Goal: Transaction & Acquisition: Download file/media

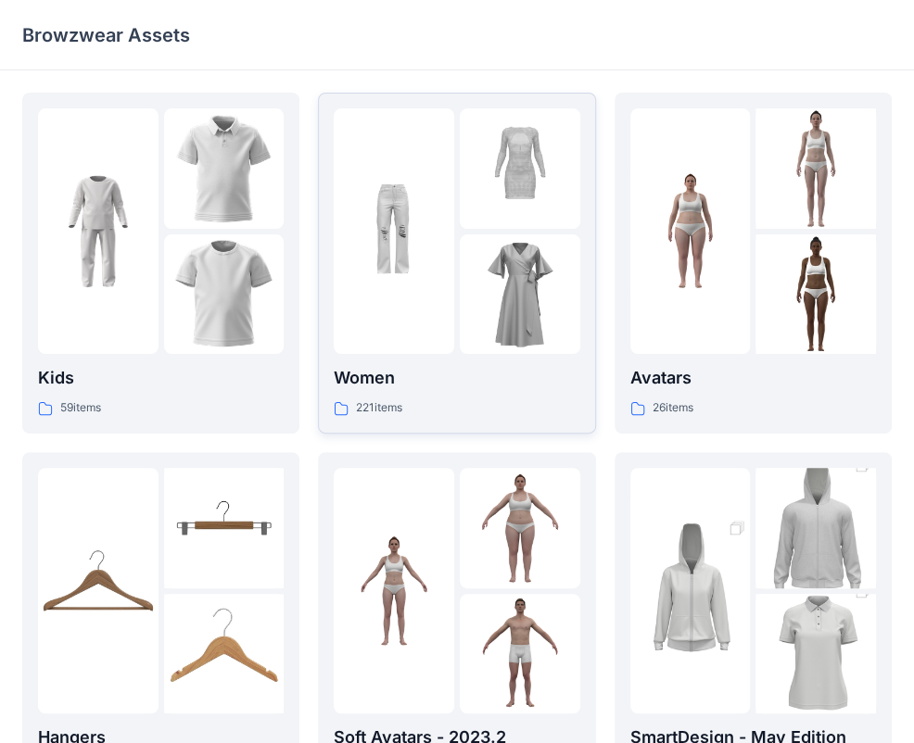
click at [500, 328] on img at bounding box center [520, 294] width 120 height 120
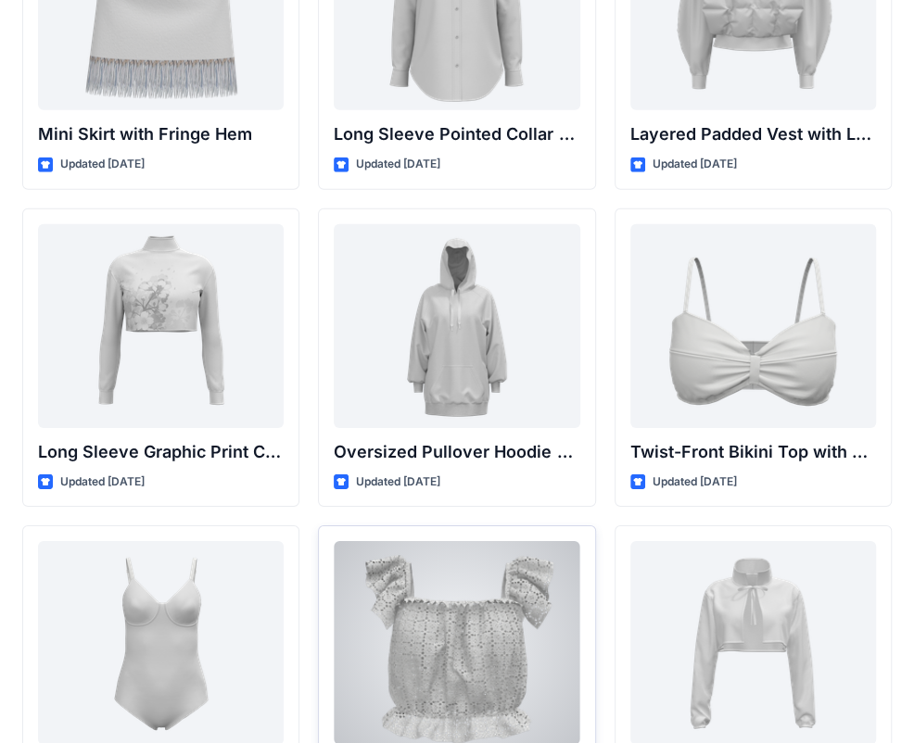
scroll to position [5753, 0]
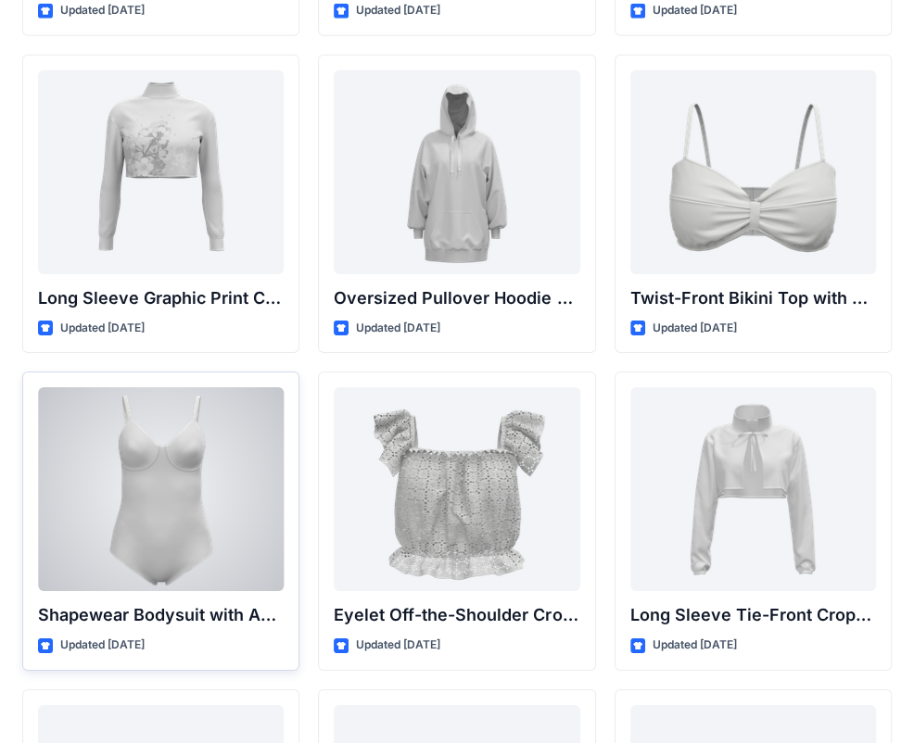
click at [178, 526] on div at bounding box center [161, 489] width 246 height 204
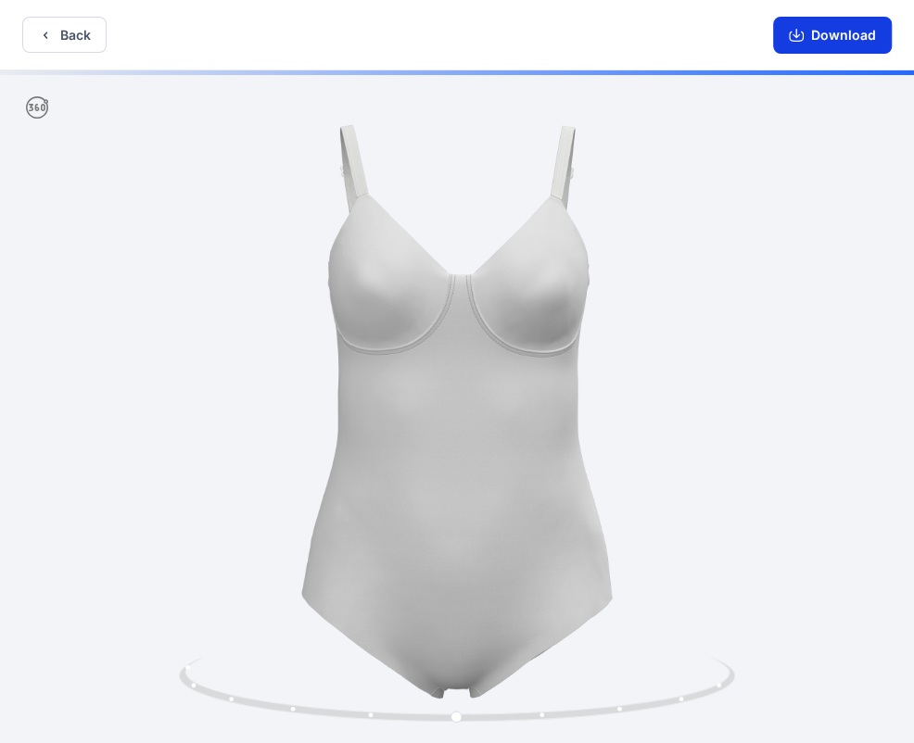
click at [842, 29] on button "Download" at bounding box center [832, 35] width 119 height 37
click at [68, 43] on button "Back" at bounding box center [64, 35] width 84 height 36
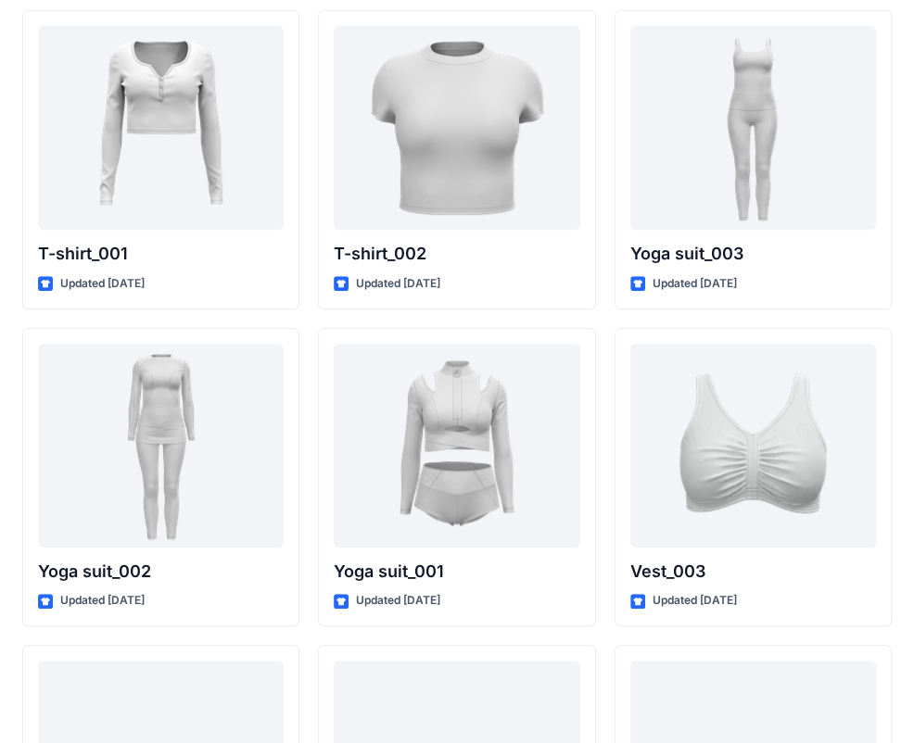
scroll to position [10295, 0]
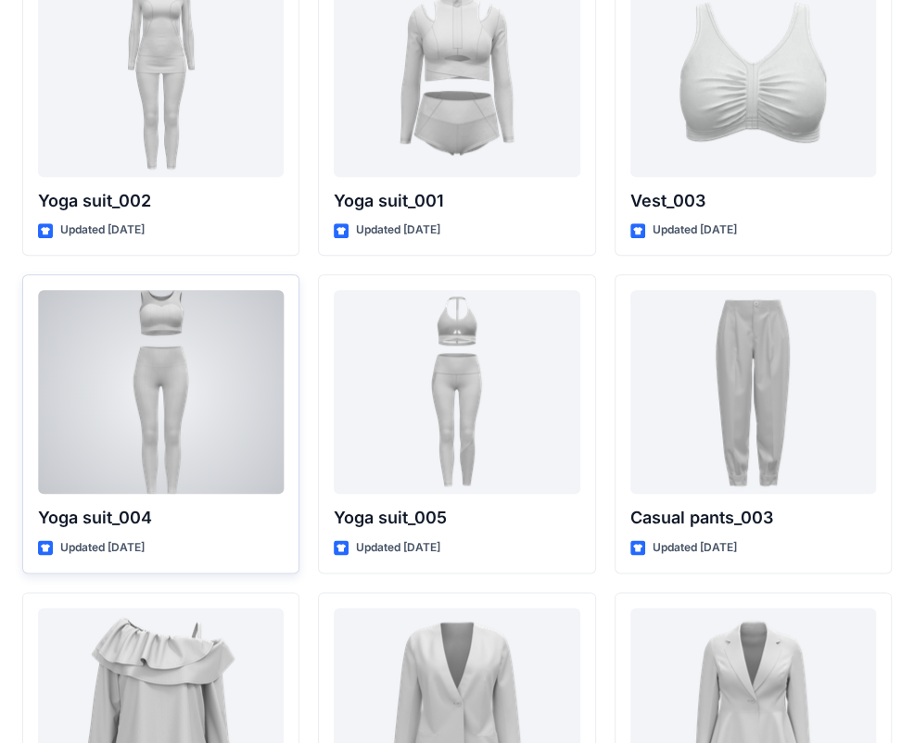
click at [153, 373] on div at bounding box center [161, 392] width 246 height 204
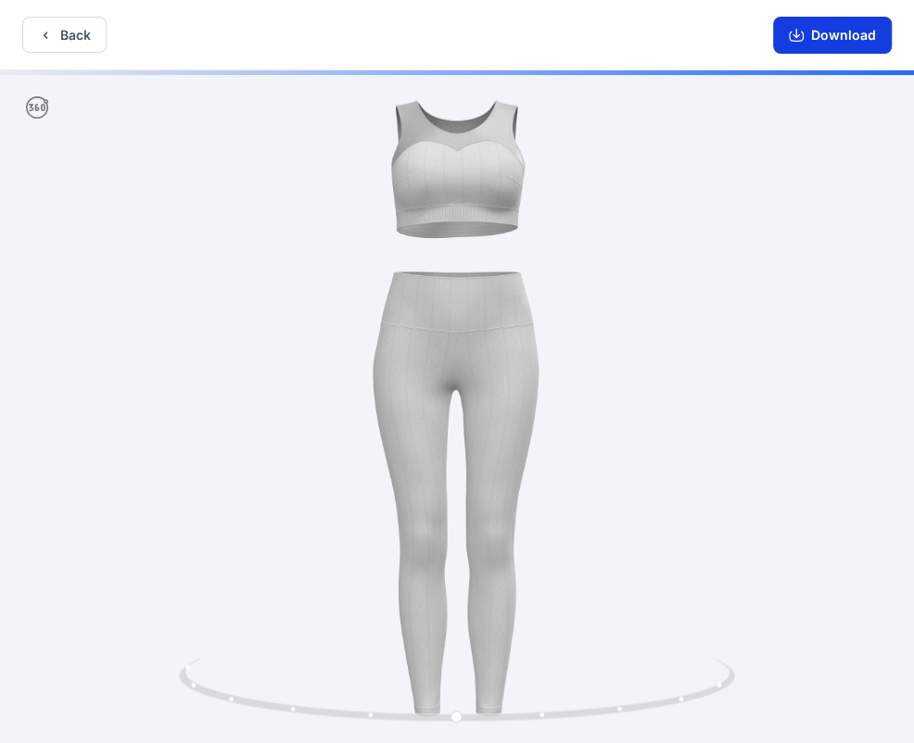
click at [797, 41] on icon "button" at bounding box center [796, 37] width 15 height 10
click at [89, 31] on button "Back" at bounding box center [64, 35] width 84 height 36
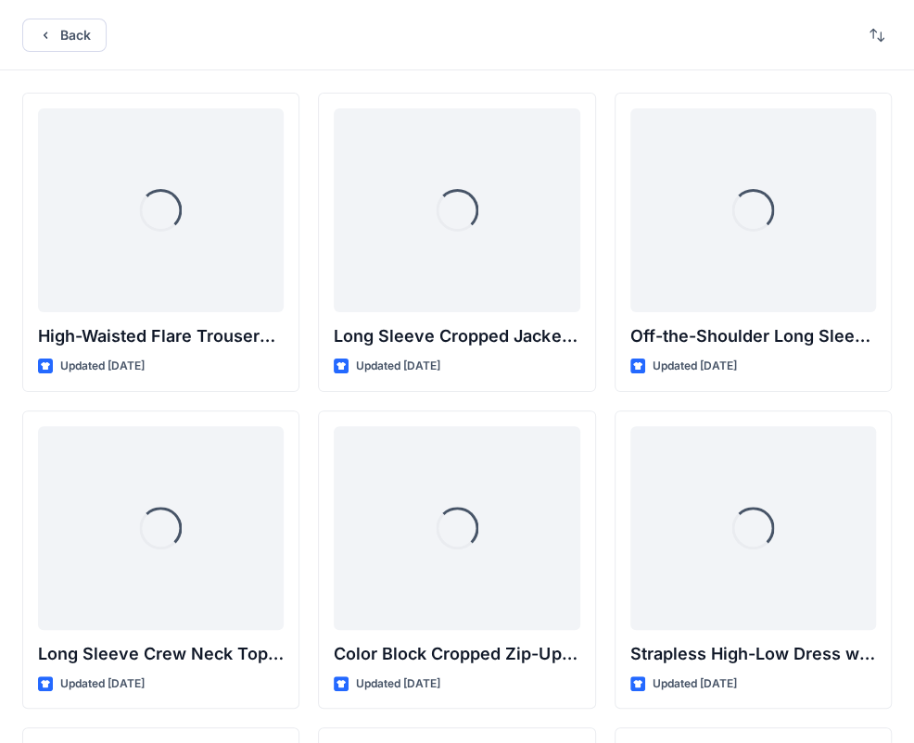
scroll to position [10295, 0]
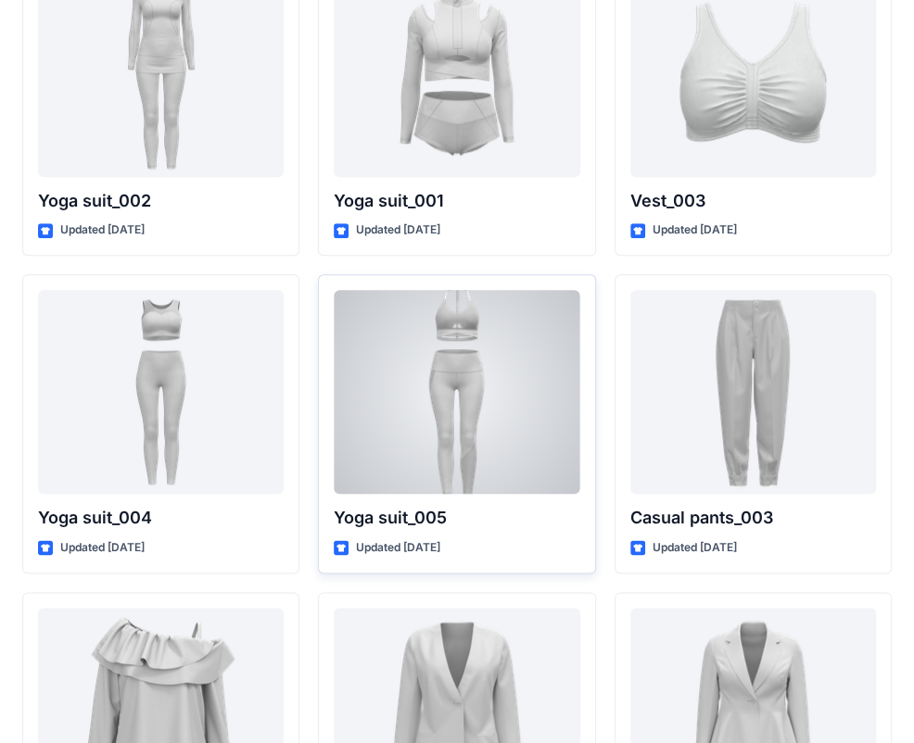
click at [548, 413] on div at bounding box center [457, 392] width 246 height 204
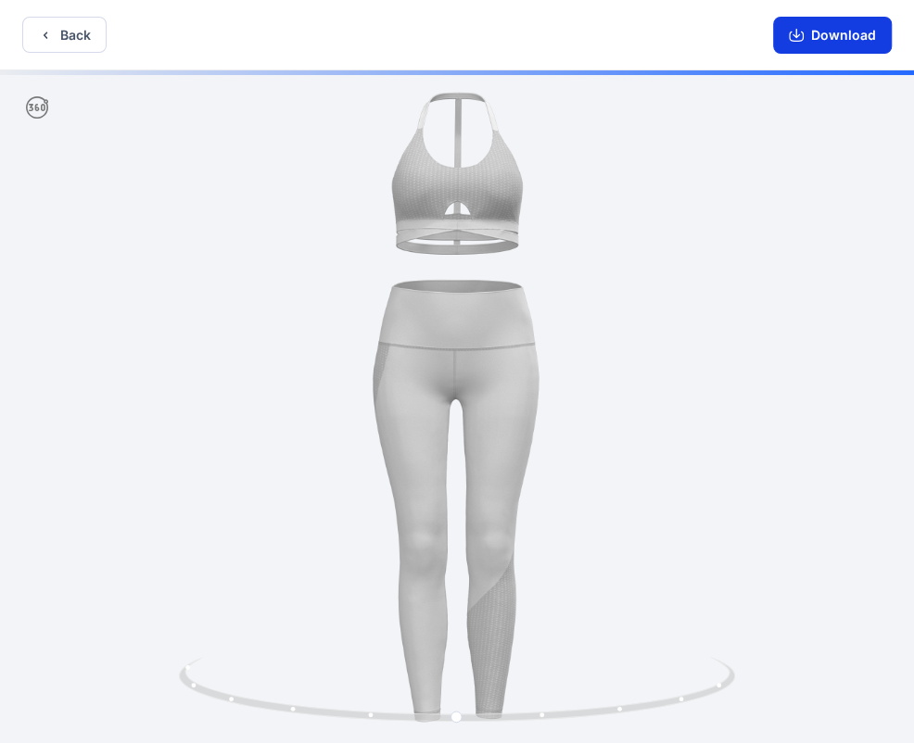
click at [796, 34] on icon "button" at bounding box center [795, 33] width 7 height 9
click at [63, 24] on button "Back" at bounding box center [64, 35] width 84 height 36
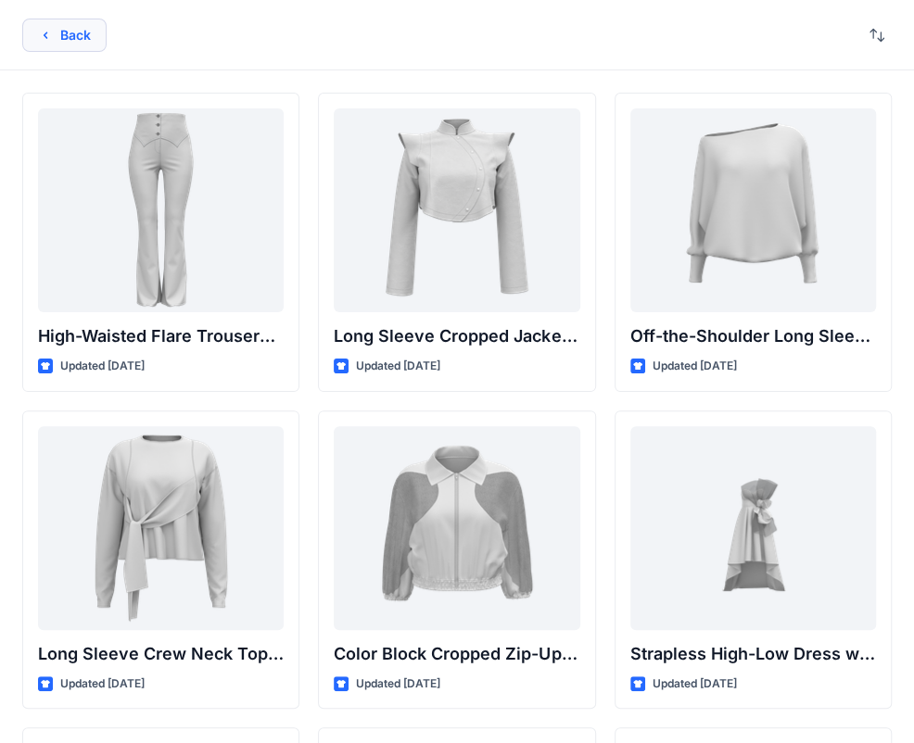
click at [89, 42] on button "Back" at bounding box center [64, 35] width 84 height 33
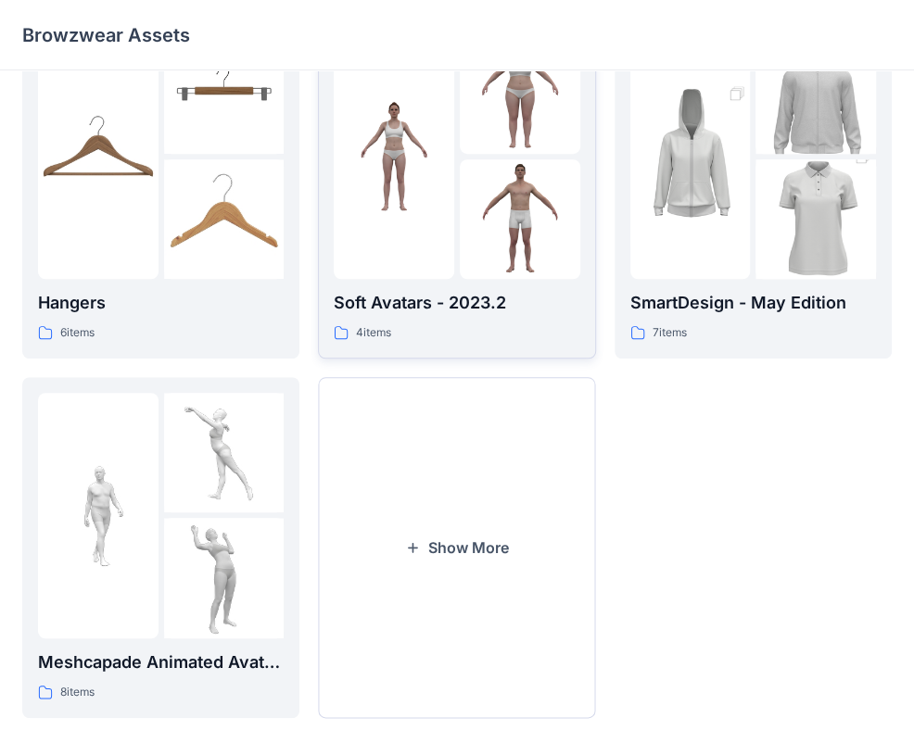
scroll to position [461, 0]
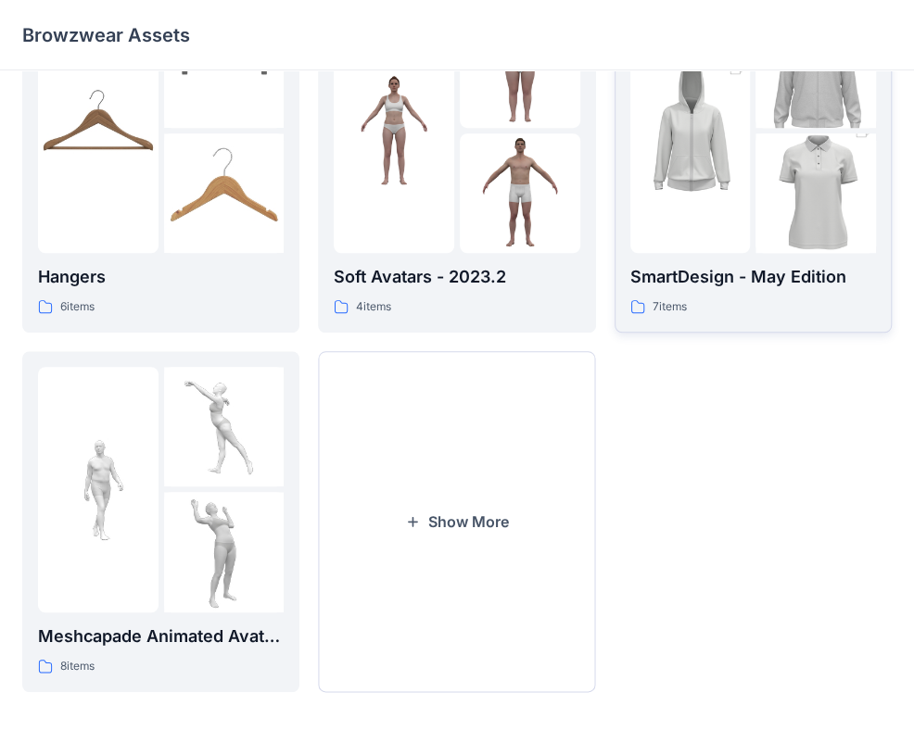
click at [751, 221] on div at bounding box center [753, 130] width 246 height 246
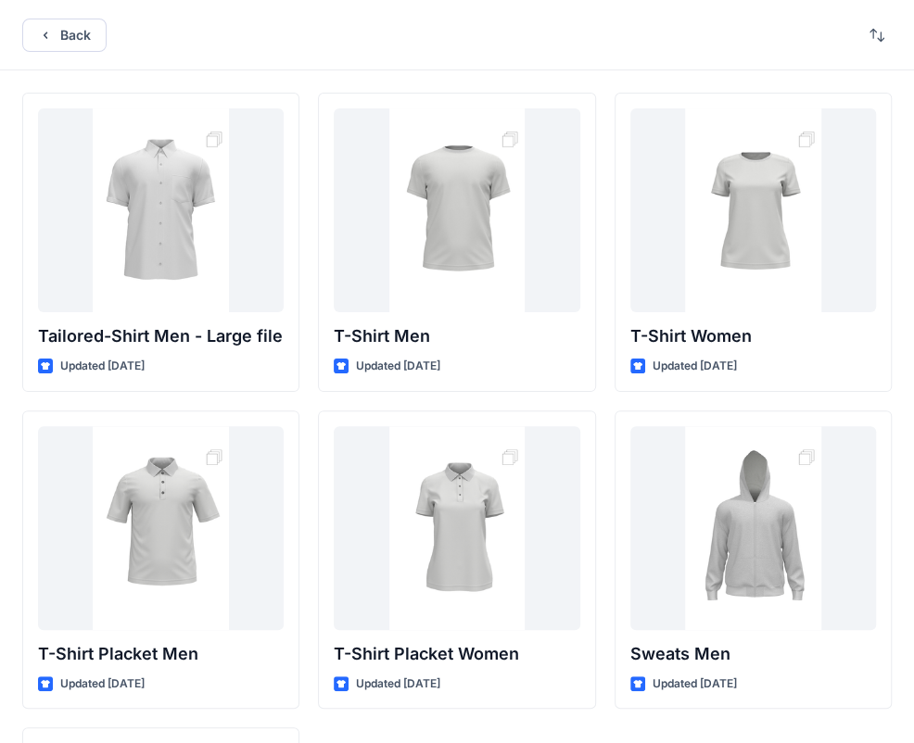
click at [61, 51] on div "Back" at bounding box center [457, 35] width 914 height 70
click at [62, 48] on button "Back" at bounding box center [64, 35] width 84 height 33
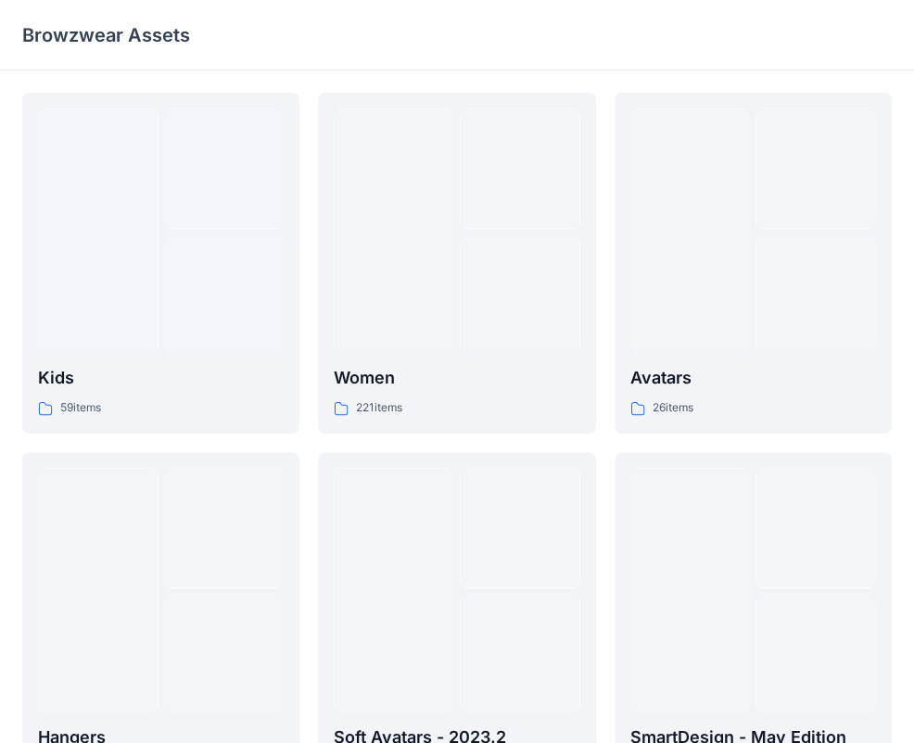
scroll to position [461, 0]
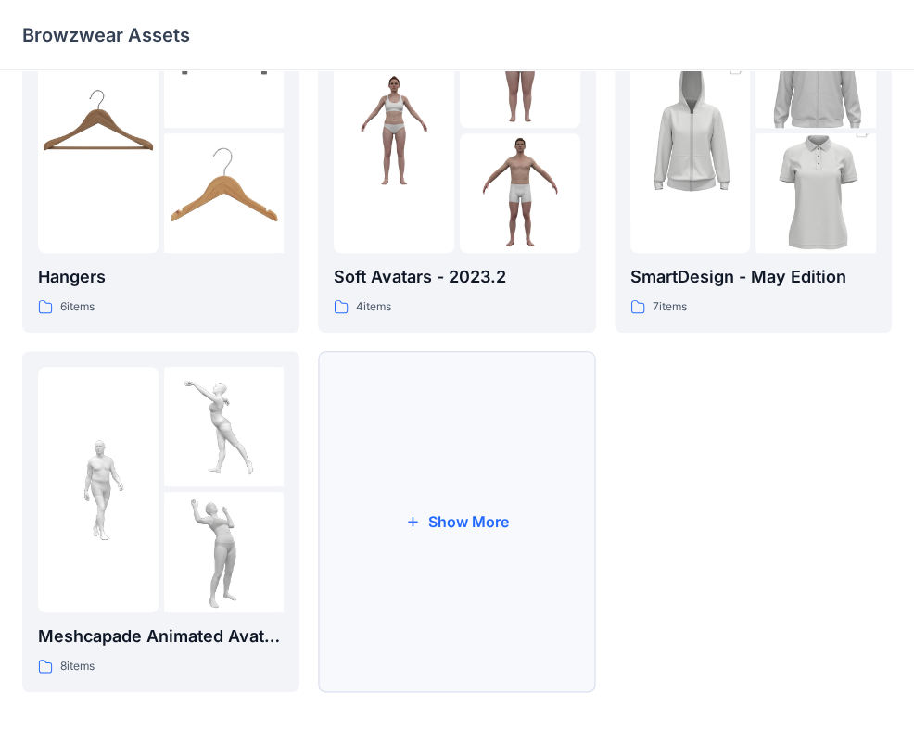
click at [498, 530] on button "Show More" at bounding box center [456, 521] width 277 height 341
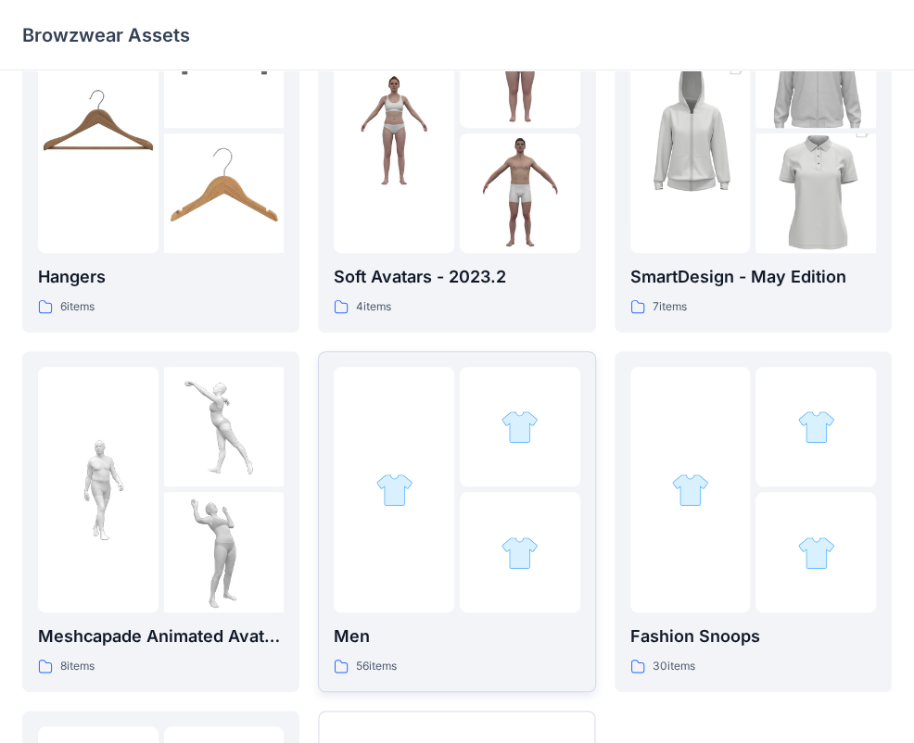
scroll to position [820, 0]
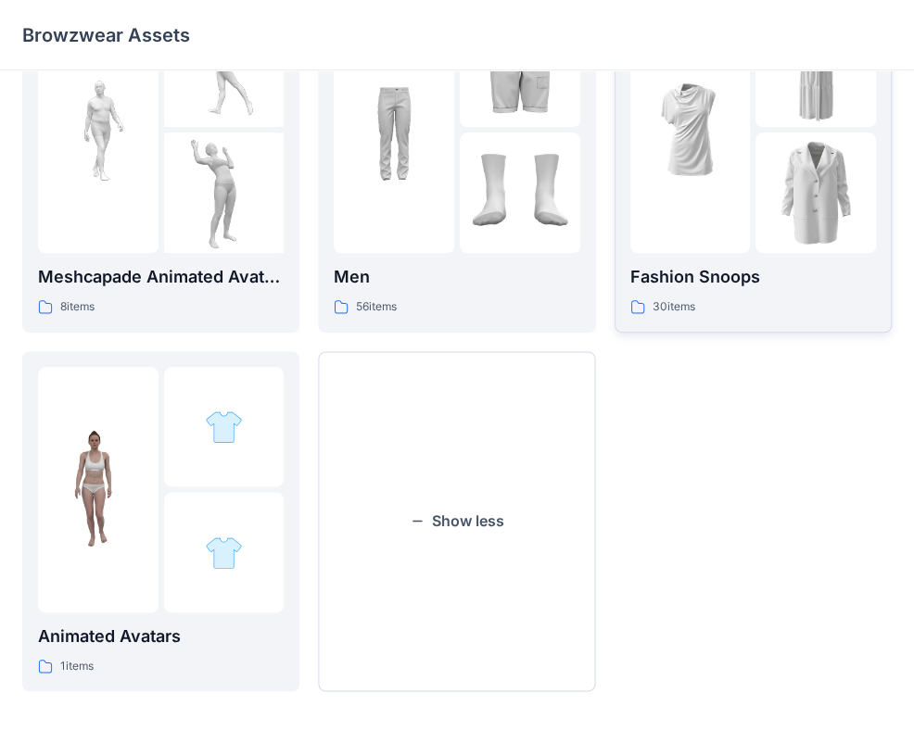
click at [807, 209] on img at bounding box center [815, 193] width 120 height 120
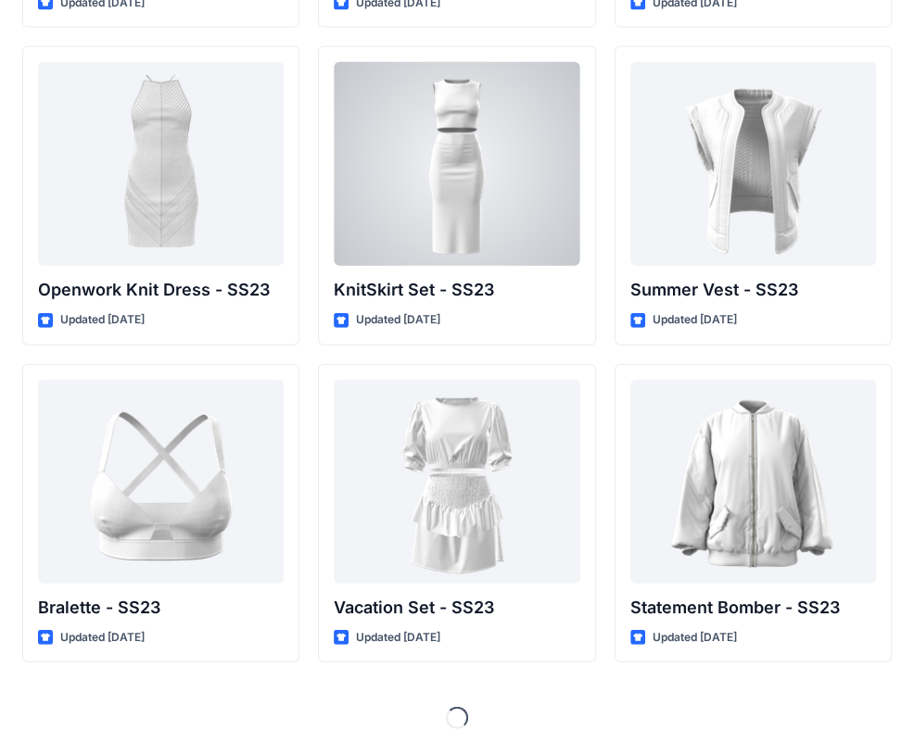
scroll to position [1953, 0]
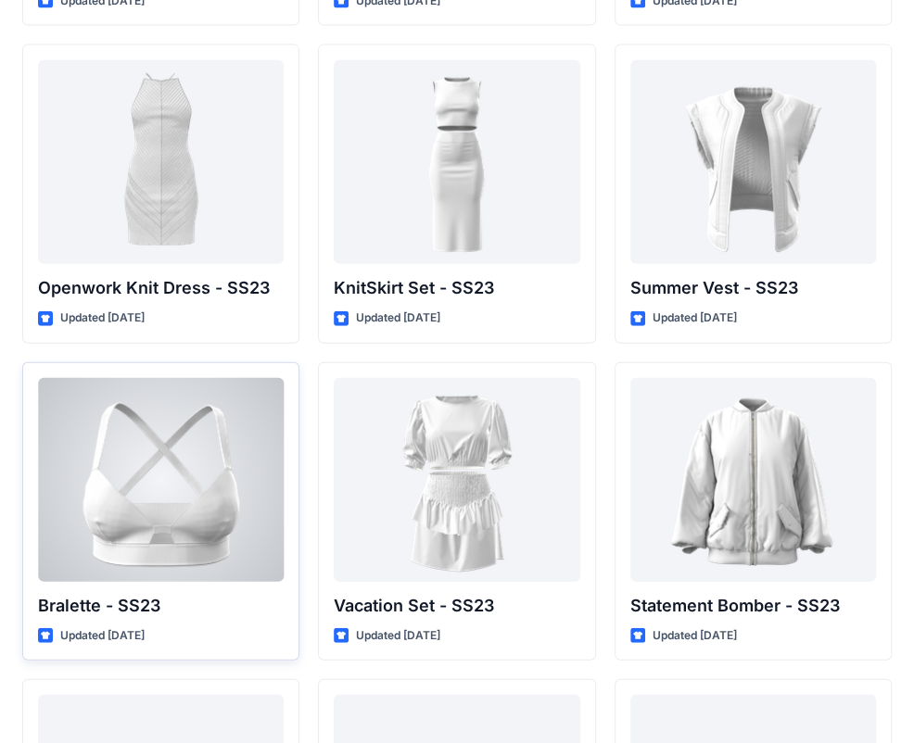
click at [142, 518] on div at bounding box center [161, 480] width 246 height 204
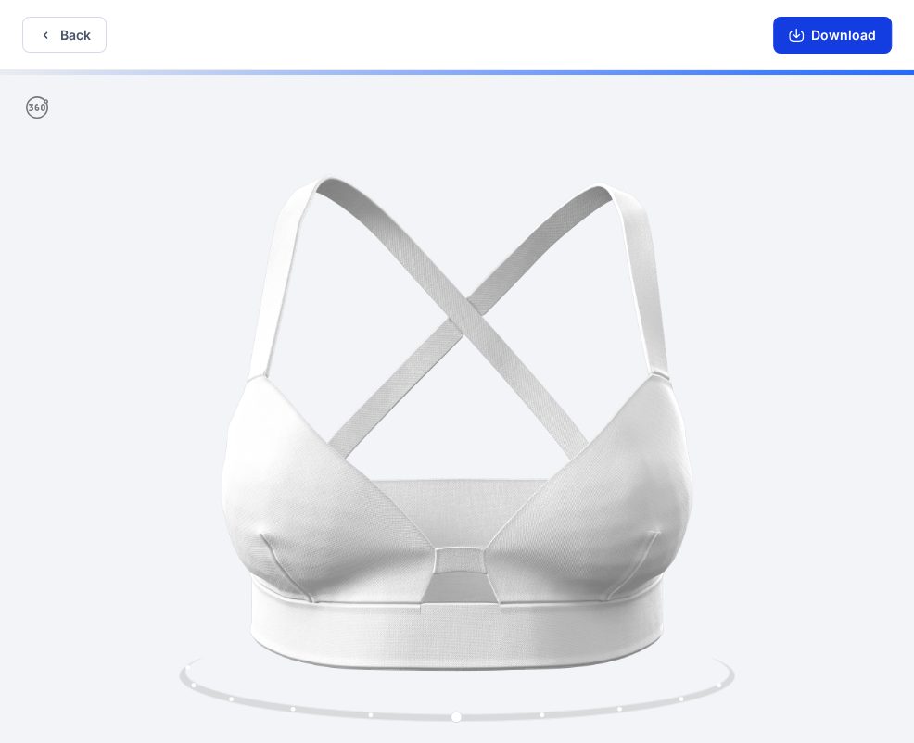
click at [849, 42] on button "Download" at bounding box center [832, 35] width 119 height 37
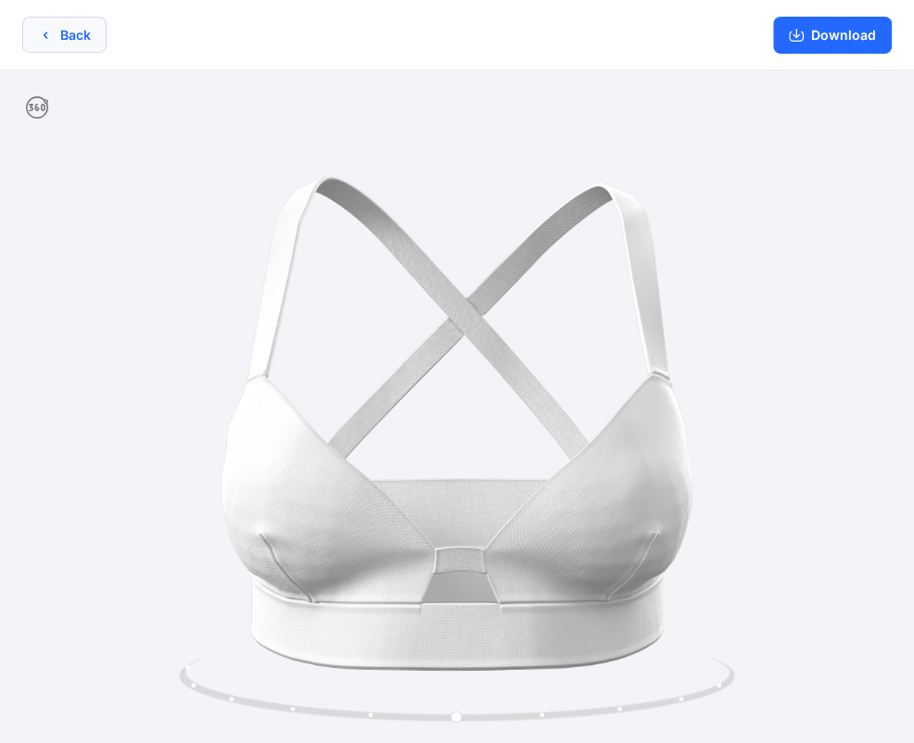
click at [96, 24] on button "Back" at bounding box center [64, 35] width 84 height 36
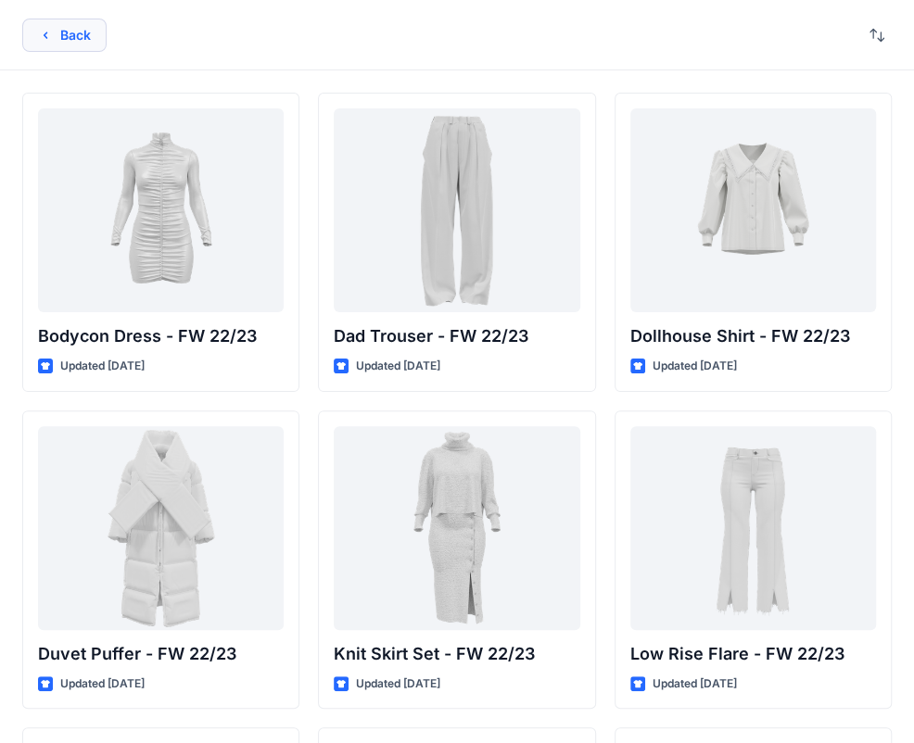
click at [76, 34] on button "Back" at bounding box center [64, 35] width 84 height 33
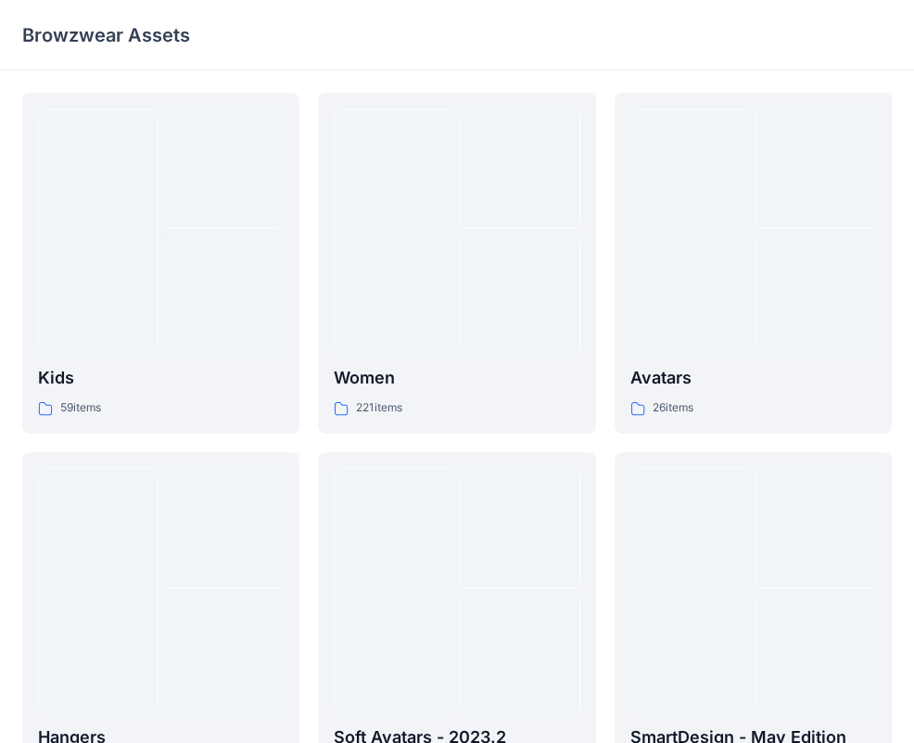
scroll to position [461, 0]
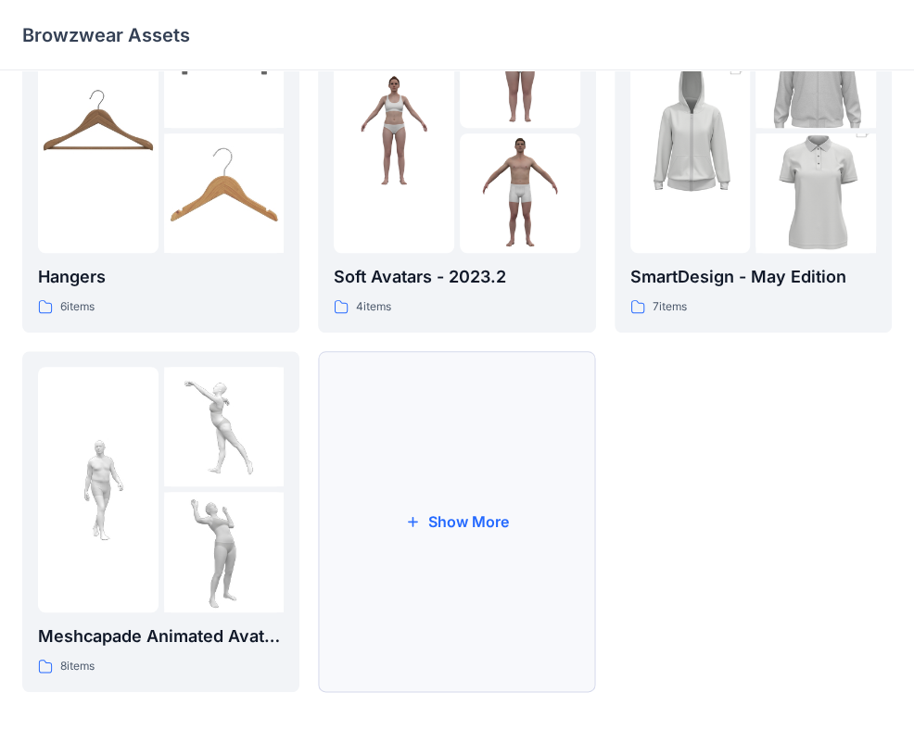
click at [472, 538] on button "Show More" at bounding box center [456, 521] width 277 height 341
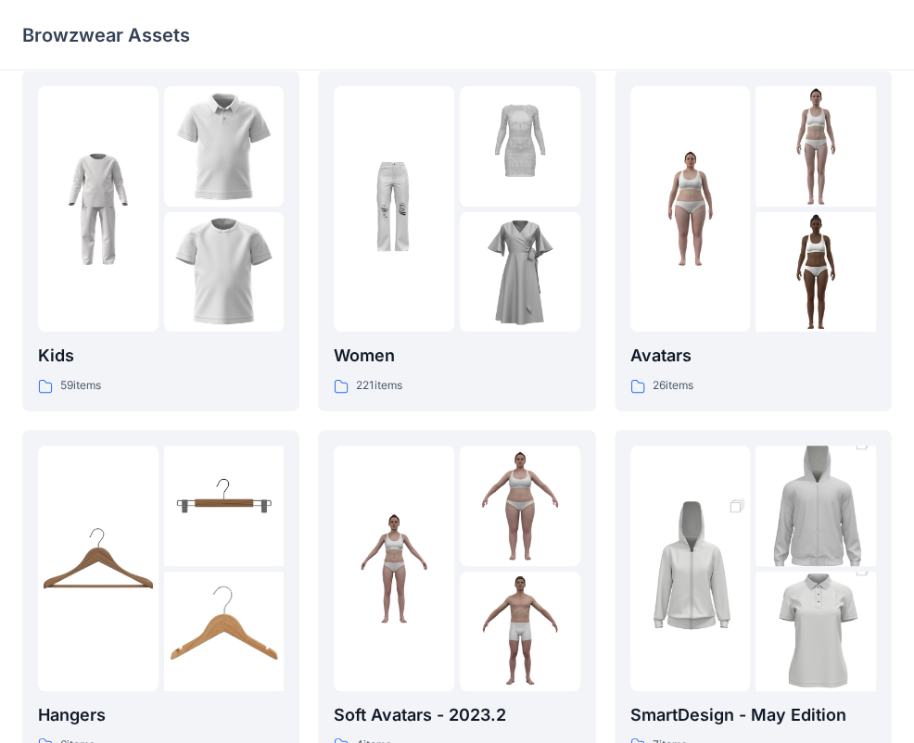
scroll to position [0, 0]
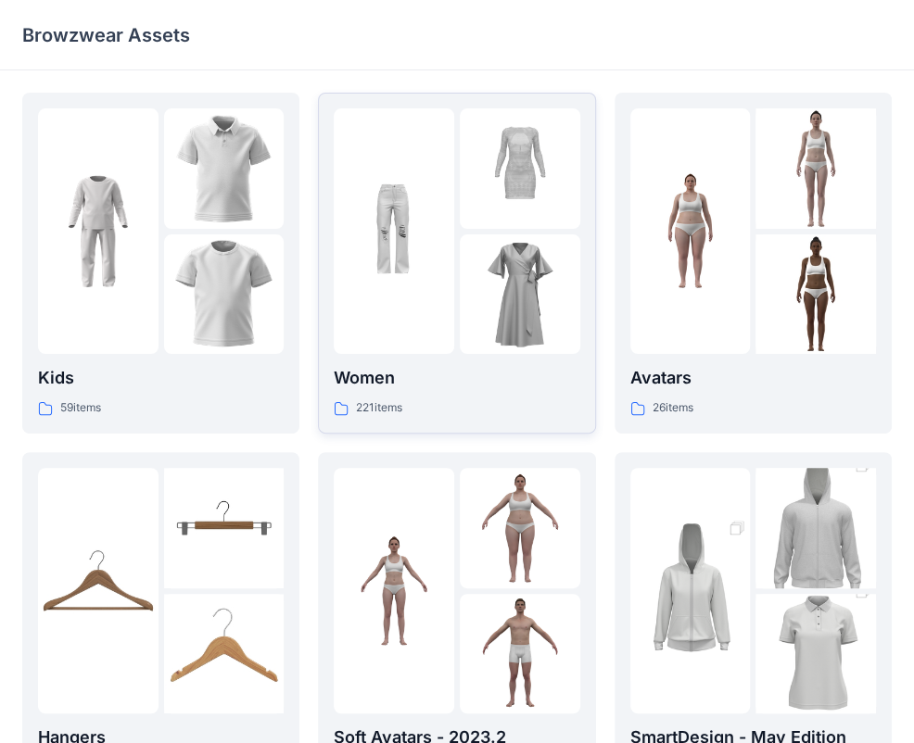
click at [371, 323] on div at bounding box center [394, 231] width 120 height 246
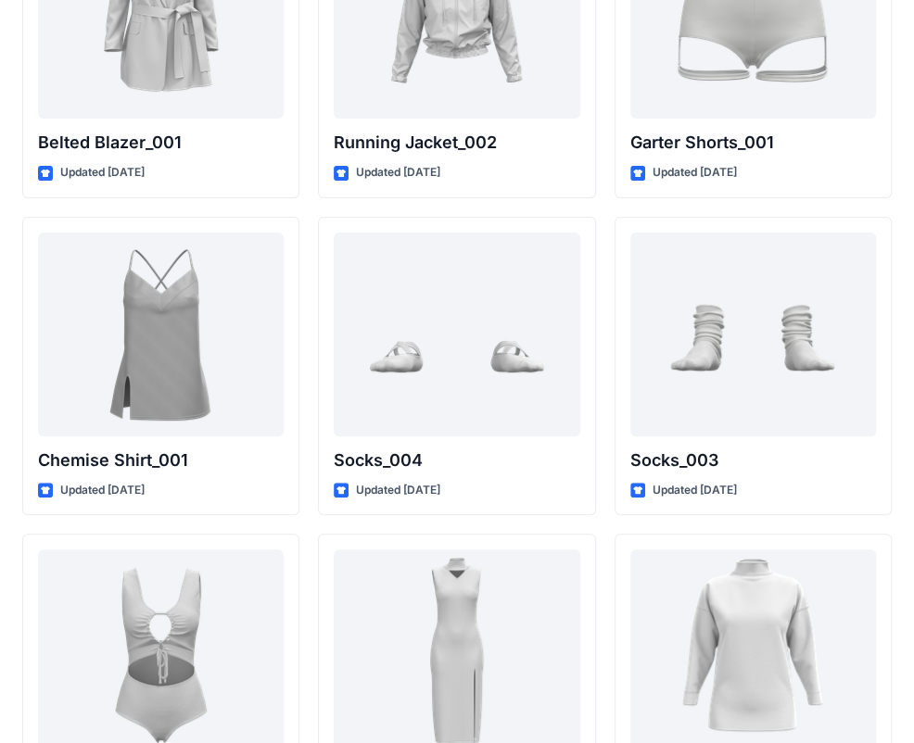
scroll to position [22046, 0]
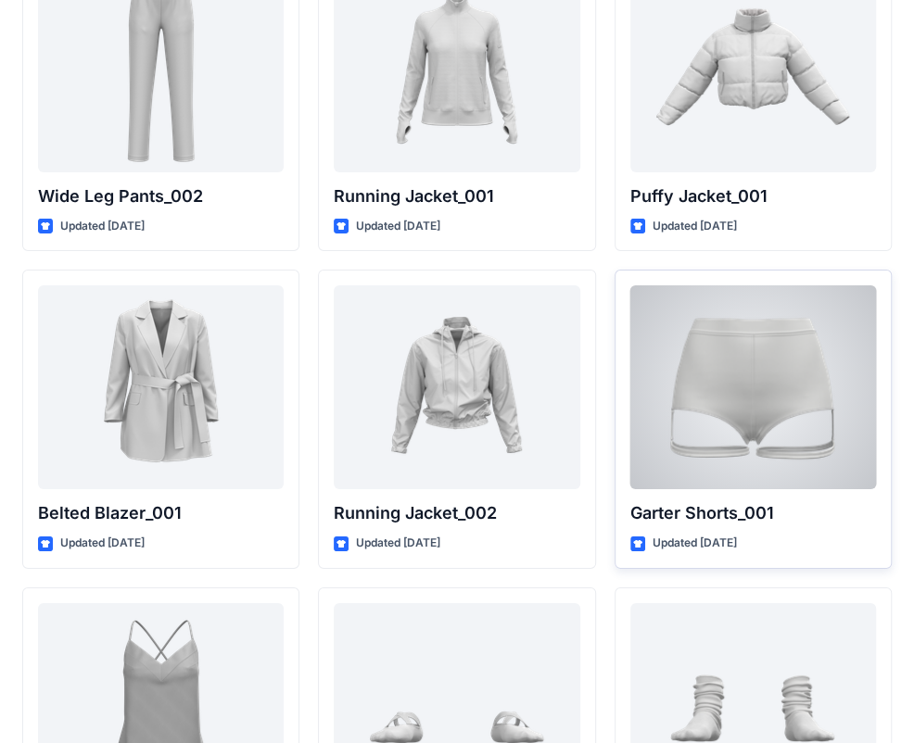
click at [743, 367] on div at bounding box center [753, 387] width 246 height 204
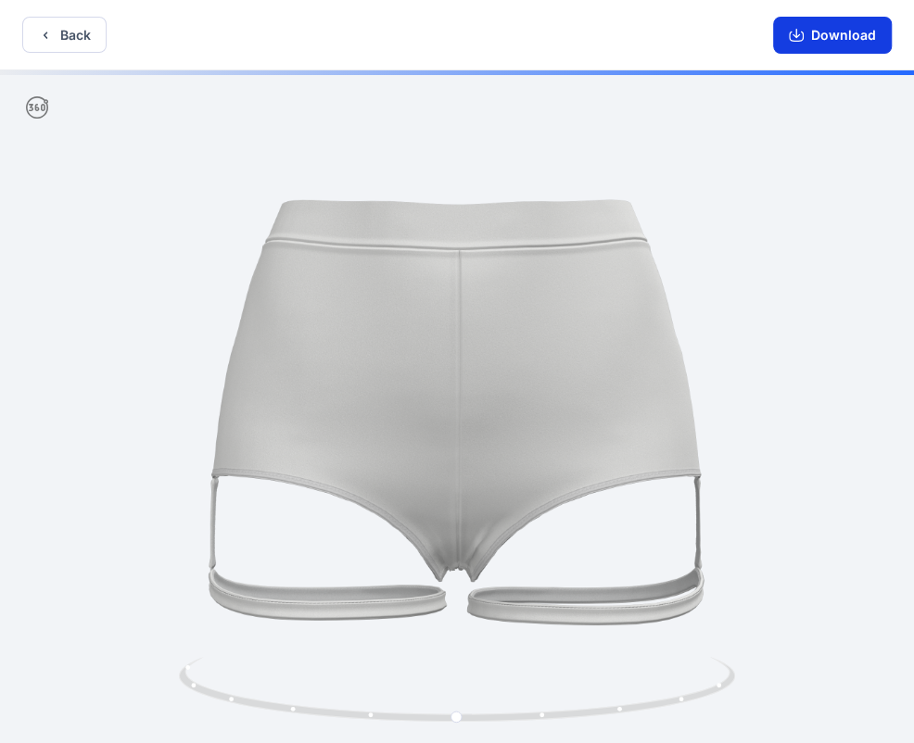
click at [812, 31] on button "Download" at bounding box center [832, 35] width 119 height 37
click at [54, 24] on button "Back" at bounding box center [64, 35] width 84 height 36
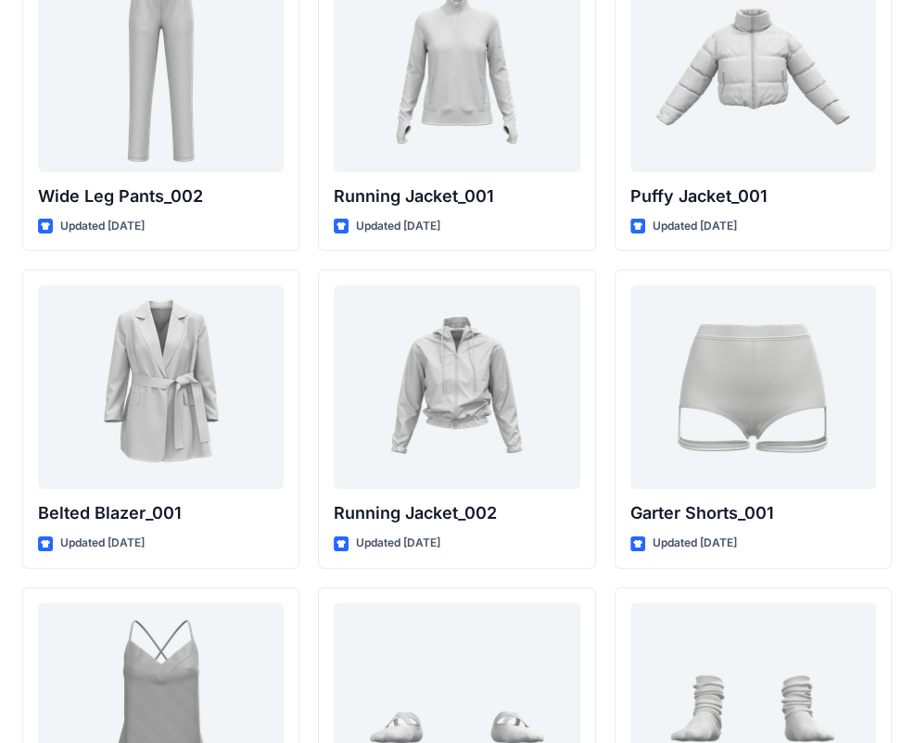
scroll to position [22787, 0]
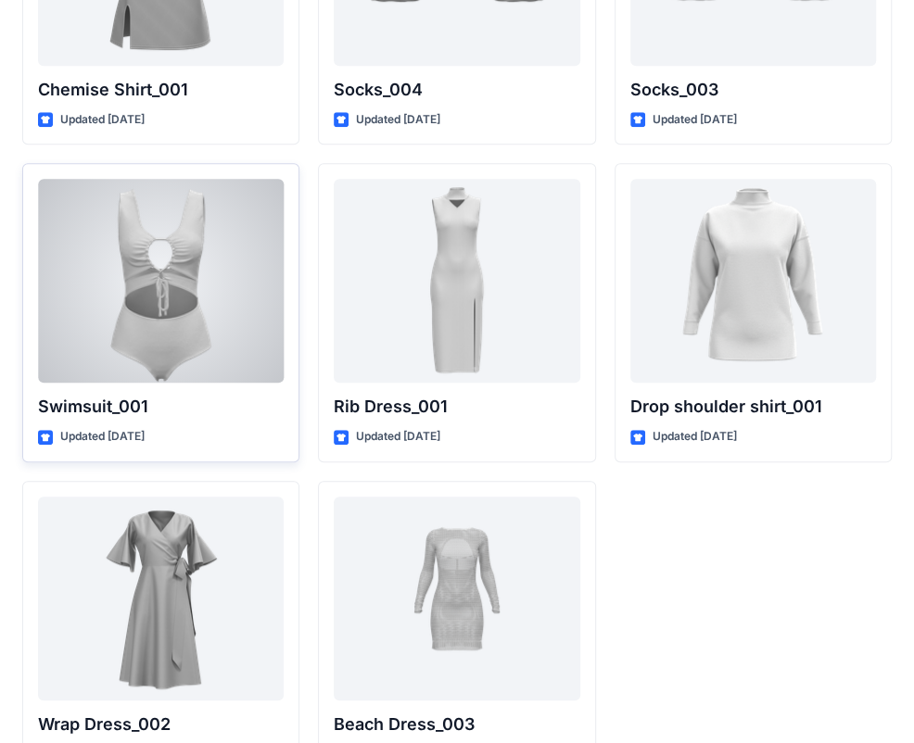
click at [199, 276] on div at bounding box center [161, 281] width 246 height 204
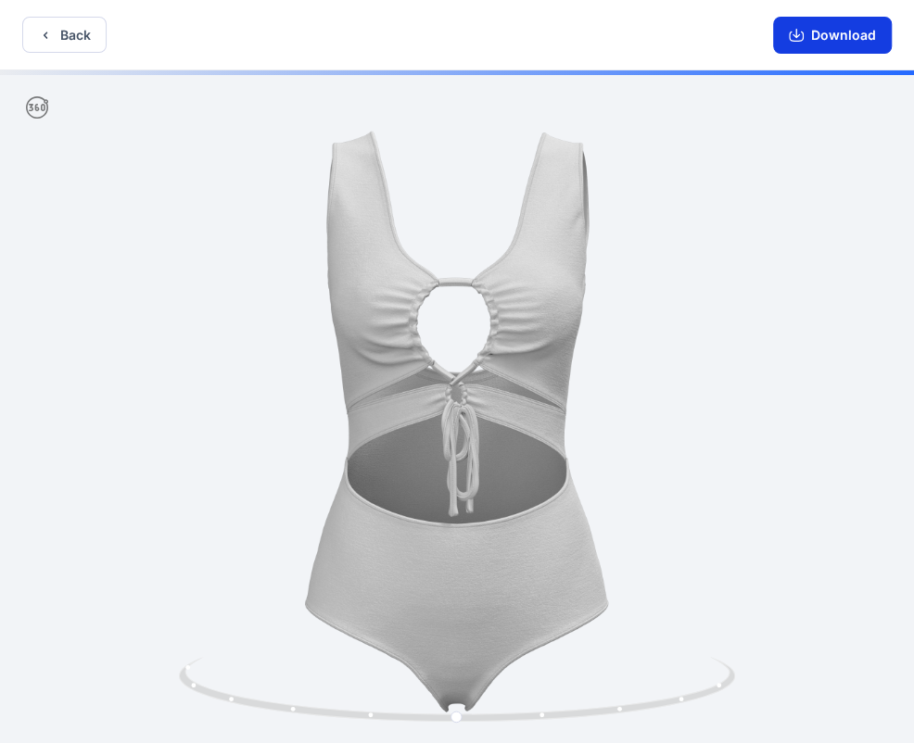
click at [825, 36] on button "Download" at bounding box center [832, 35] width 119 height 37
click at [54, 41] on button "Back" at bounding box center [64, 35] width 84 height 36
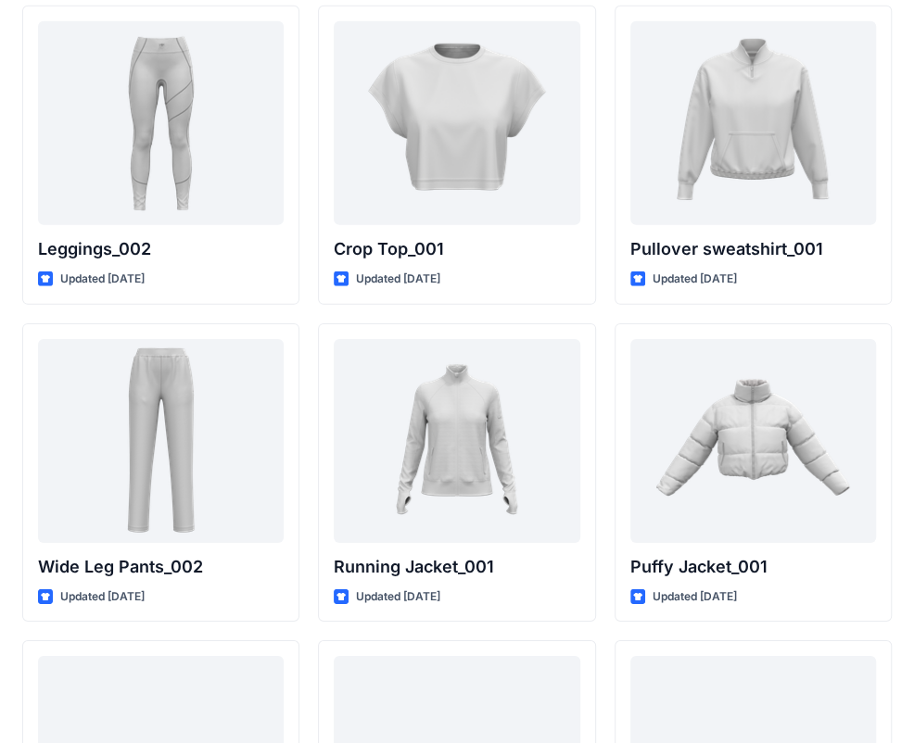
scroll to position [21305, 0]
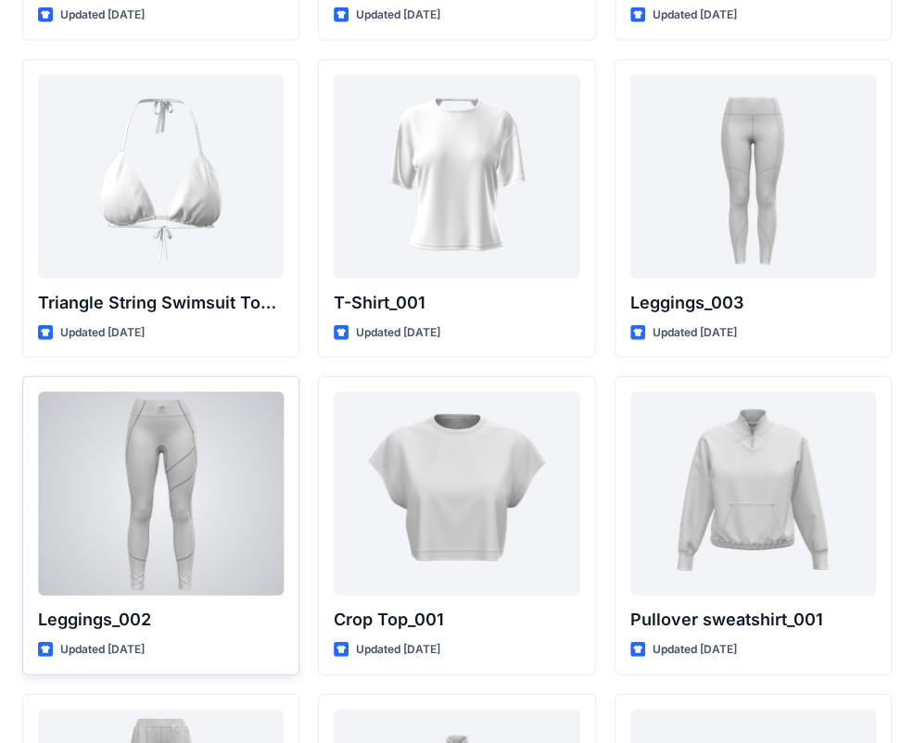
click at [174, 404] on div at bounding box center [161, 494] width 246 height 204
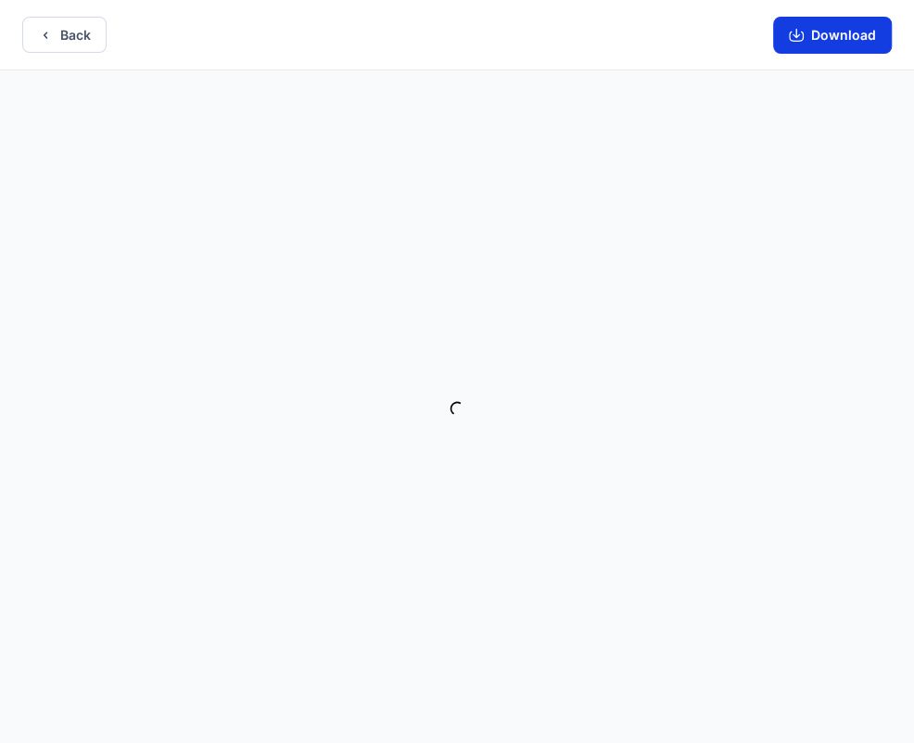
click at [800, 35] on icon "button" at bounding box center [795, 33] width 7 height 9
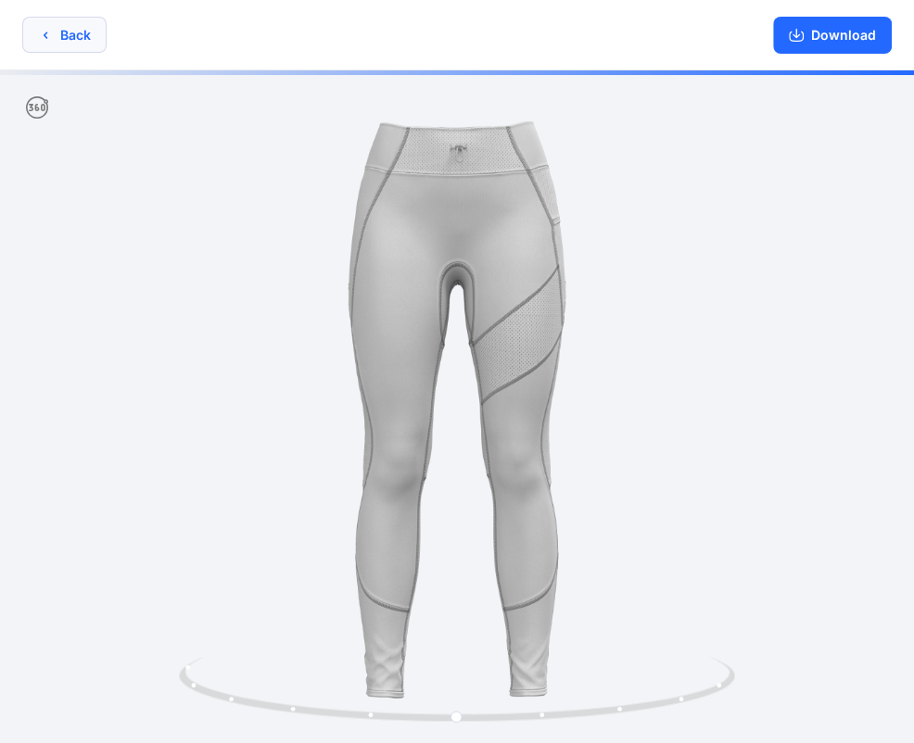
click at [86, 31] on button "Back" at bounding box center [64, 35] width 84 height 36
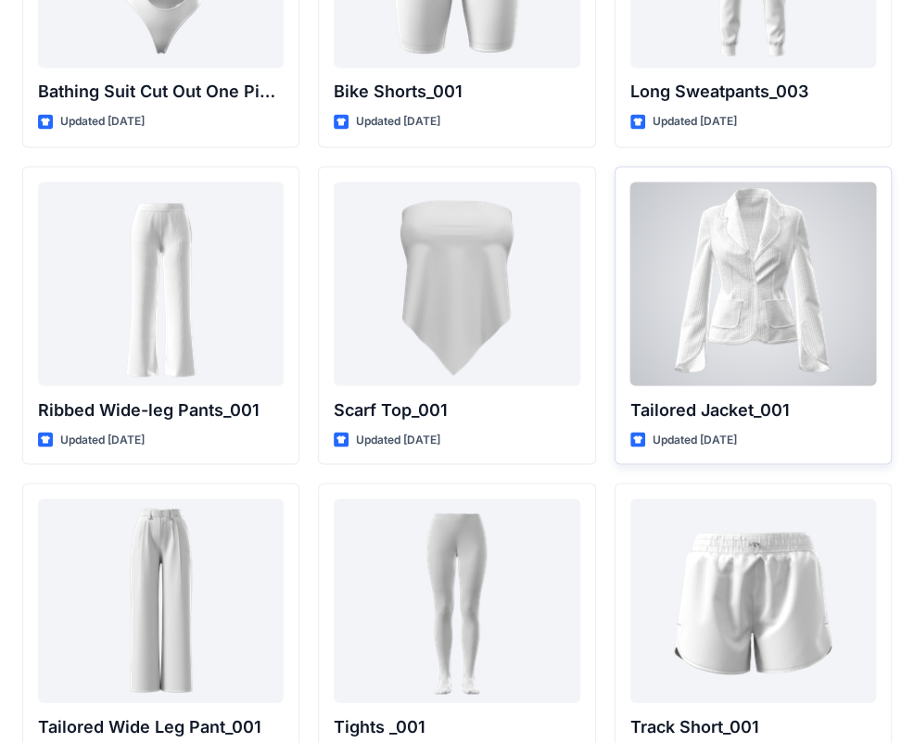
scroll to position [20934, 0]
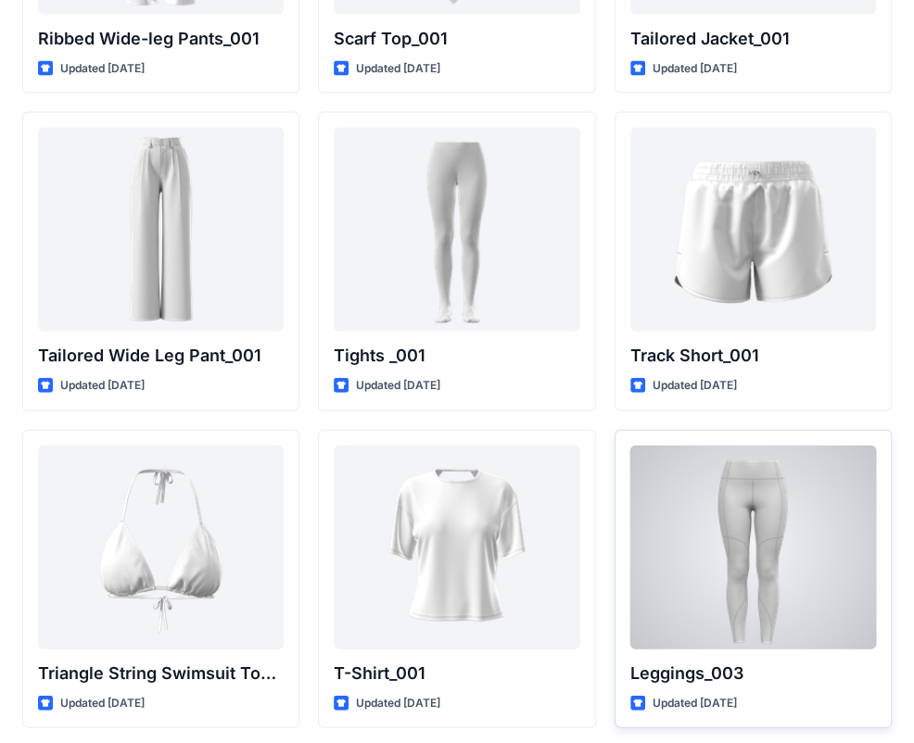
click at [758, 520] on div at bounding box center [753, 548] width 246 height 204
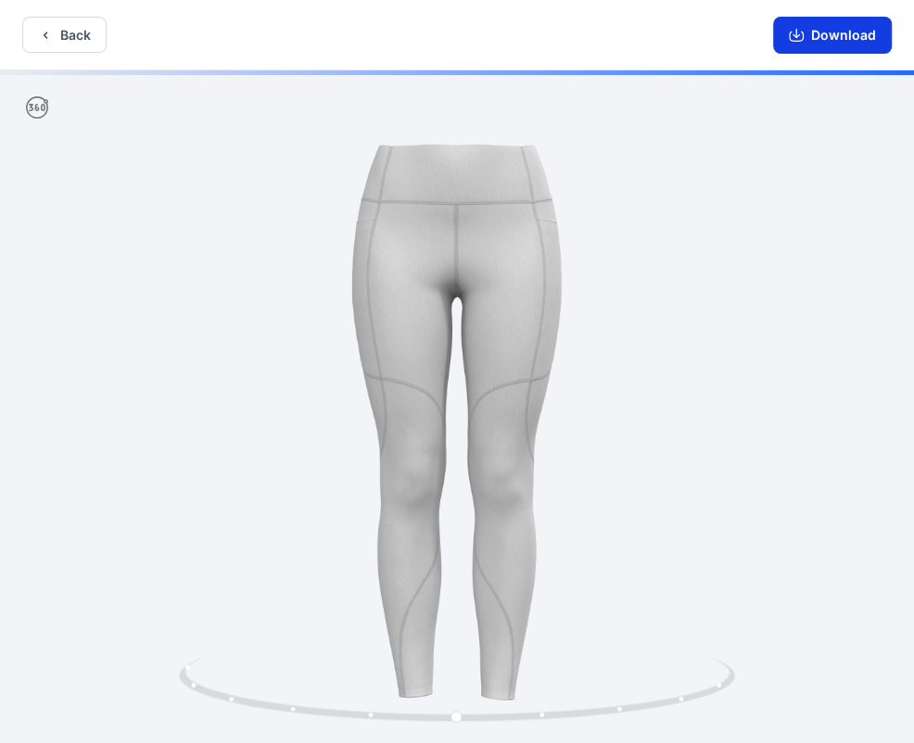
click at [814, 42] on button "Download" at bounding box center [832, 35] width 119 height 37
click at [39, 38] on icon "button" at bounding box center [45, 35] width 15 height 15
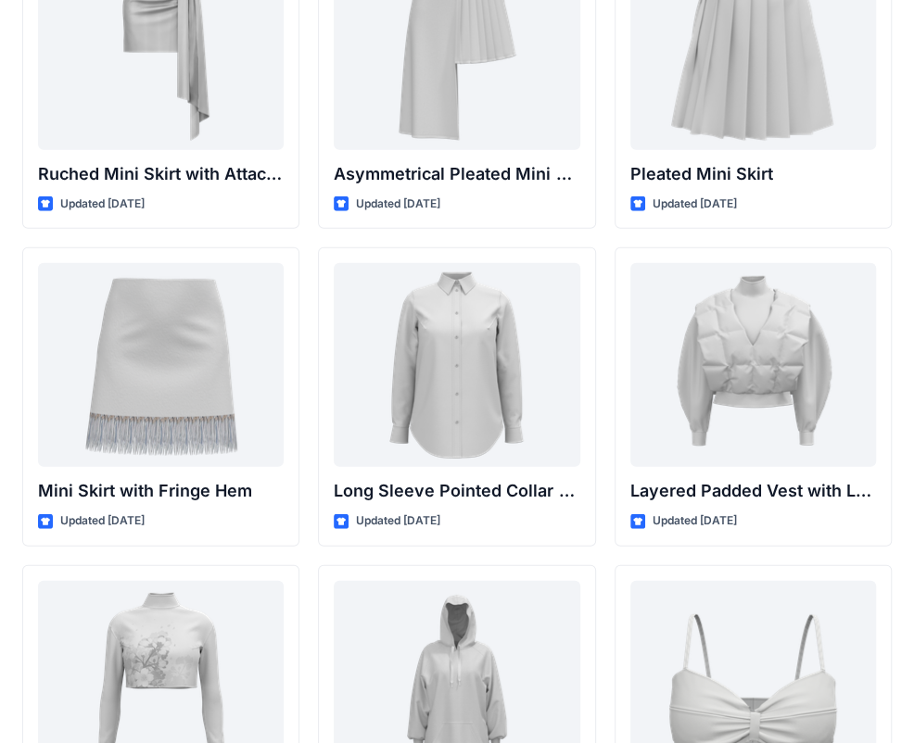
scroll to position [4558, 0]
